Goal: Book appointment/travel/reservation

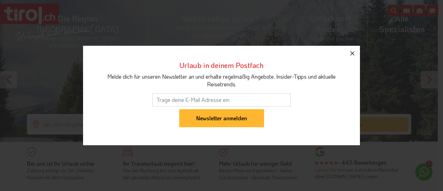
click at [353, 55] on icon "button" at bounding box center [352, 53] width 8 height 8
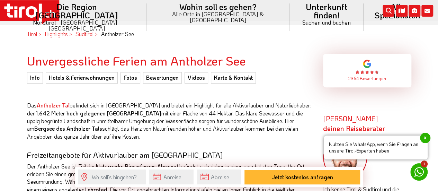
scroll to position [166, 0]
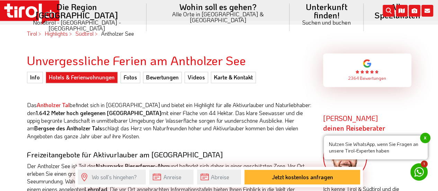
click at [91, 78] on link "Hotels & Ferienwohnungen" at bounding box center [82, 77] width 72 height 11
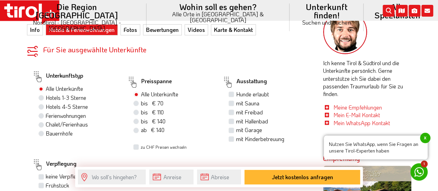
scroll to position [319, 0]
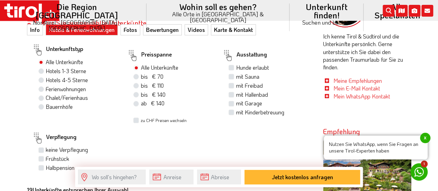
click at [236, 69] on label "Hunde erlaubt" at bounding box center [252, 68] width 33 height 8
click at [230, 69] on input "Hunde erlaubt" at bounding box center [232, 67] width 5 height 5
checkbox input "true"
click at [46, 79] on label "Hotels 4-5 Sterne 9" at bounding box center [69, 80] width 46 height 8
click at [40, 79] on input "Hotels 4-5 Sterne 9" at bounding box center [42, 80] width 5 height 5
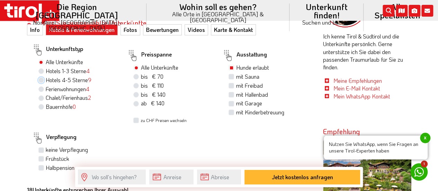
radio input "true"
click at [46, 160] on label "Frühstück" at bounding box center [58, 159] width 24 height 8
click at [41, 160] on input "Frühstück" at bounding box center [42, 158] width 5 height 5
checkbox input "true"
click at [46, 97] on label "Chalet/Ferienhaus 2" at bounding box center [68, 98] width 45 height 8
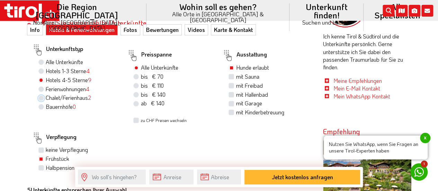
click at [40, 97] on input "Chalet/Ferienhaus 2" at bounding box center [42, 97] width 5 height 5
radio input "true"
click at [40, 104] on input "Bauernhöfe 0" at bounding box center [42, 106] width 5 height 5
radio input "true"
click at [40, 60] on input "Alle Unterkünfte" at bounding box center [42, 62] width 5 height 5
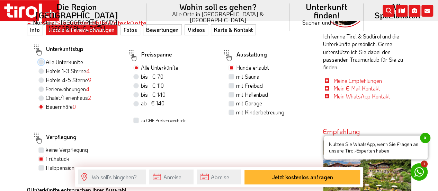
radio input "true"
click at [40, 69] on input "Hotels 1-3 Sterne 4" at bounding box center [42, 71] width 5 height 5
radio input "true"
click at [46, 97] on label "Chalet/Ferienhaus 2" at bounding box center [68, 98] width 45 height 8
click at [43, 97] on input "Chalet/Ferienhaus 2" at bounding box center [42, 97] width 5 height 5
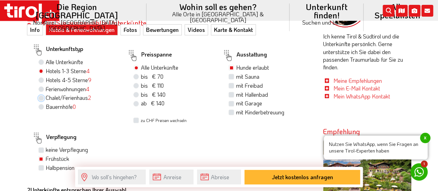
radio input "true"
click at [40, 104] on input "Bauernhöfe 0" at bounding box center [42, 106] width 5 height 5
radio input "true"
click at [46, 100] on label "Chalet/Ferienhaus 2" at bounding box center [68, 98] width 45 height 8
click at [41, 100] on input "Chalet/Ferienhaus 2" at bounding box center [42, 97] width 5 height 5
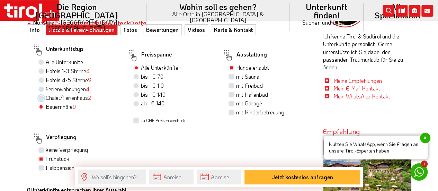
radio input "true"
click at [104, 112] on div "Unterkunftstyp Alle Unterkünfte Hotels 1-3 Sterne 4 Hotels 4-5 Sterne 9 Ferienw…" at bounding box center [74, 83] width 95 height 82
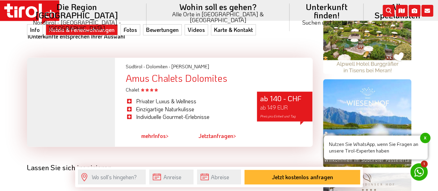
scroll to position [471, 0]
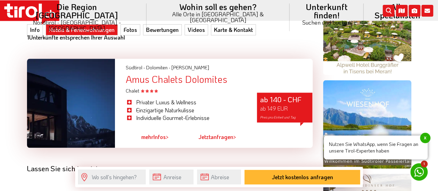
click at [64, 93] on div at bounding box center [71, 103] width 88 height 89
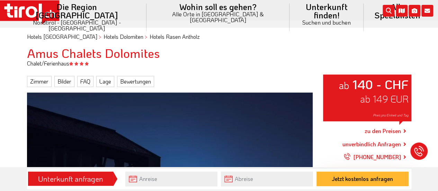
scroll to position [42, 0]
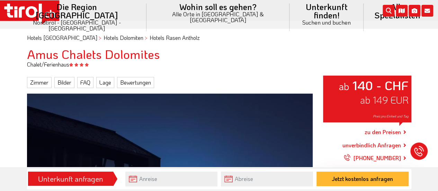
click at [206, 107] on div "ab 140 - CHF ab 149 EUR Preis pro Einheit und Tag" at bounding box center [170, 187] width 286 height 186
